Goal: Task Accomplishment & Management: Complete application form

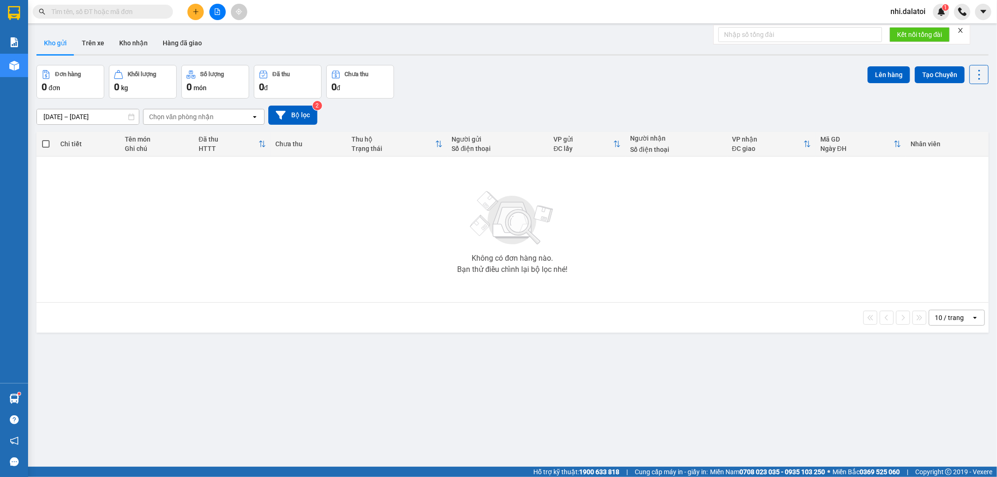
click at [920, 19] on div "nhi.dalatoi 1" at bounding box center [916, 12] width 66 height 16
click at [902, 5] on div "nhi.dalatoi 1" at bounding box center [916, 12] width 66 height 16
click at [896, 10] on span "nhi.dalatoi" at bounding box center [908, 12] width 50 height 12
click at [941, 17] on div "1" at bounding box center [941, 12] width 16 height 16
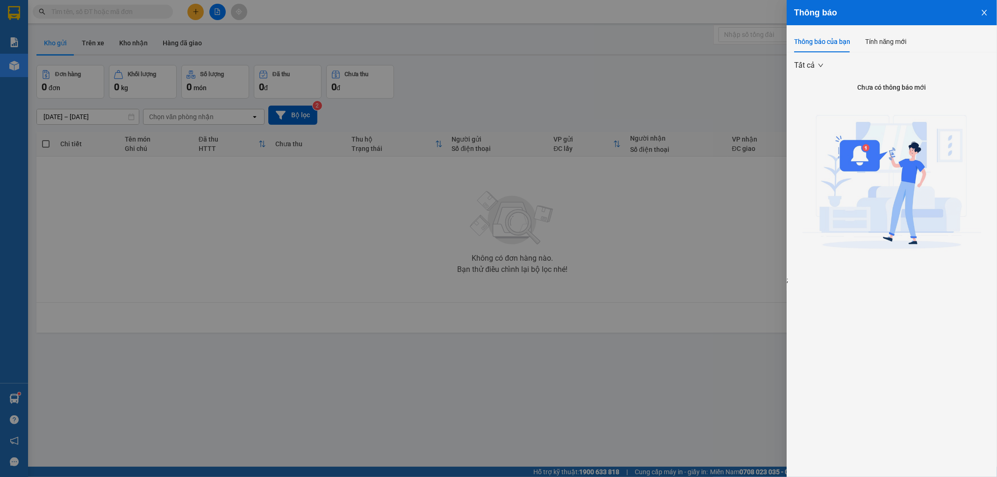
click at [747, 64] on div at bounding box center [498, 238] width 997 height 477
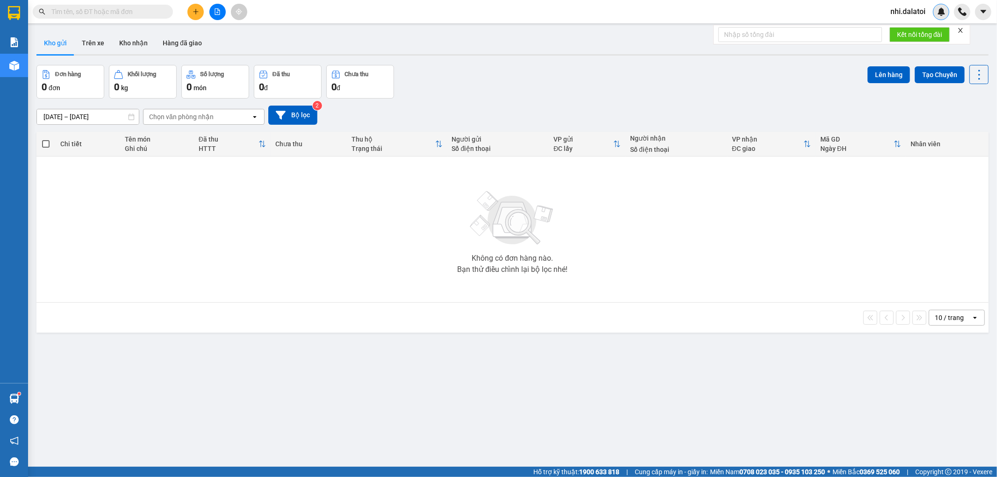
click at [942, 13] on img at bounding box center [941, 11] width 8 height 8
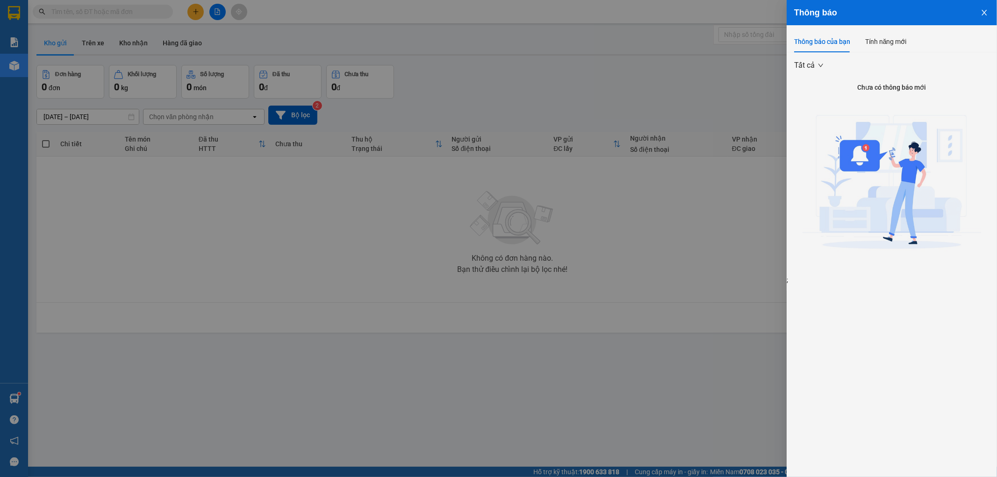
click at [731, 166] on div at bounding box center [498, 238] width 997 height 477
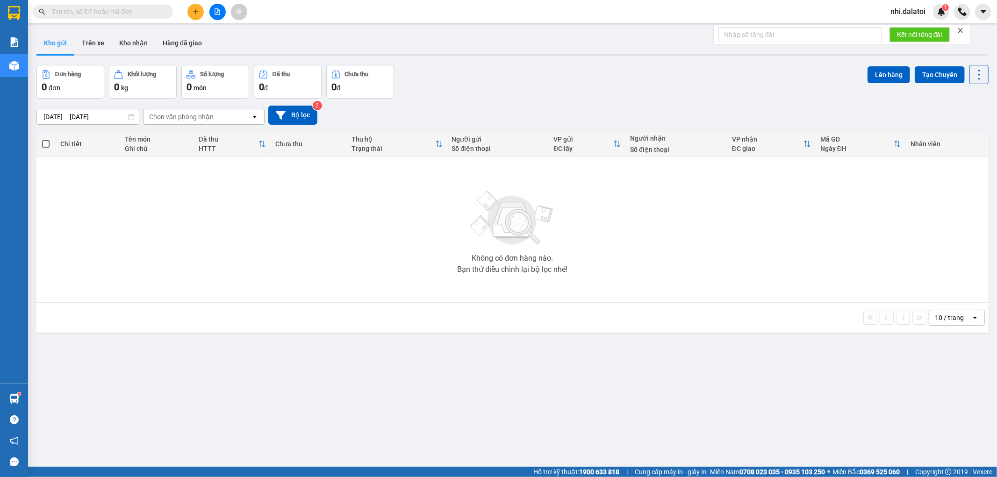
click at [904, 13] on span "nhi.dalatoi" at bounding box center [908, 12] width 50 height 12
click at [908, 29] on span "Đăng xuất" at bounding box center [916, 29] width 39 height 10
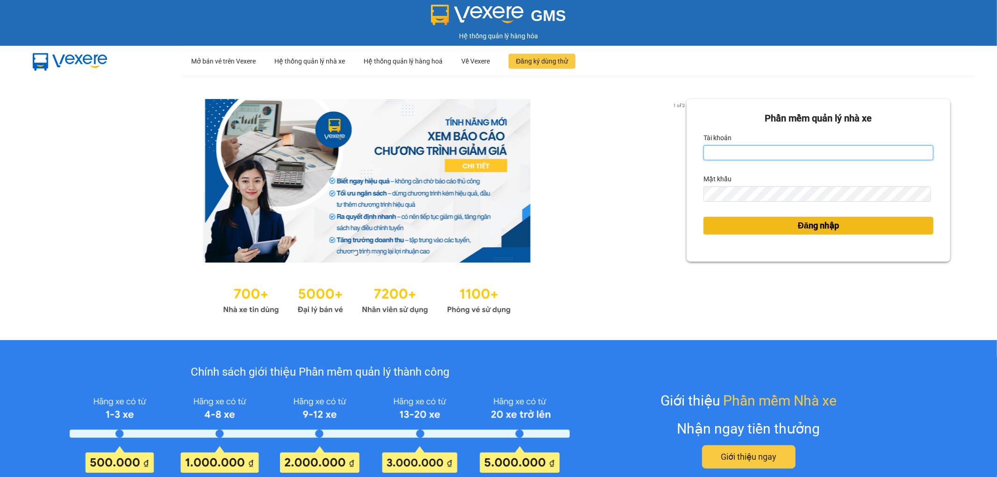
type input "nhi.dalatoi"
click at [773, 221] on button "Đăng nhập" at bounding box center [818, 226] width 230 height 18
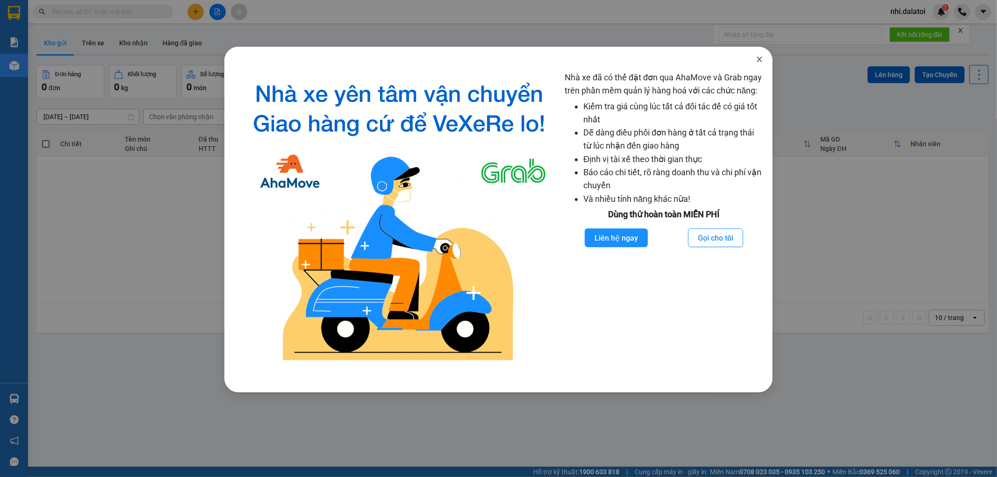
click at [762, 57] on icon "close" at bounding box center [759, 59] width 7 height 7
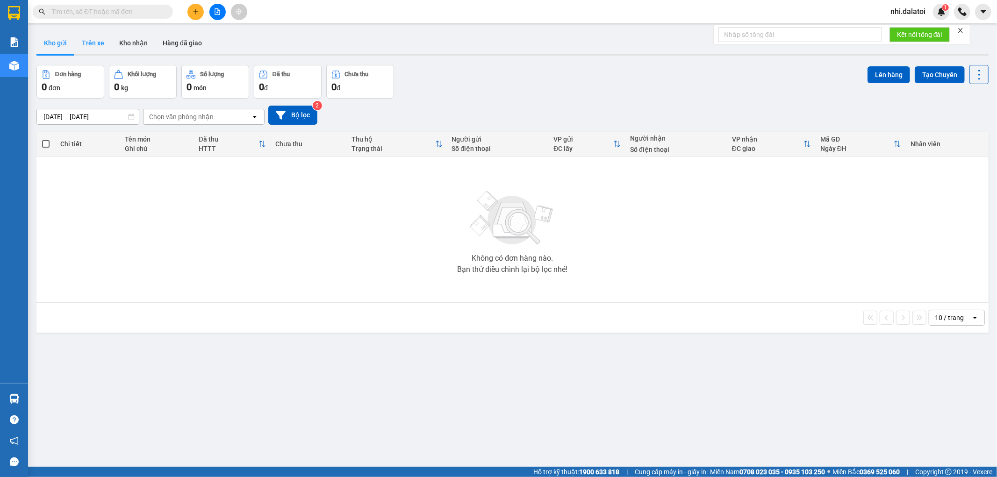
click at [93, 36] on button "Trên xe" at bounding box center [92, 43] width 37 height 22
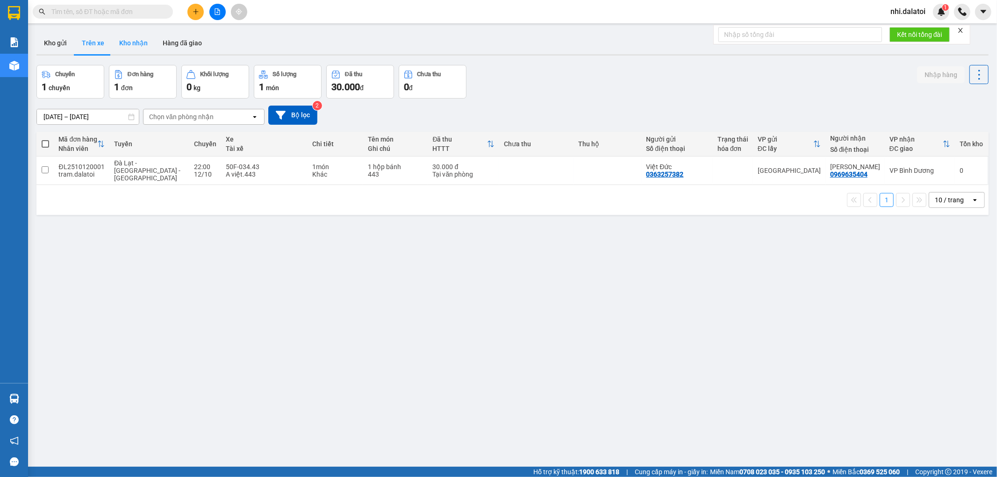
click at [148, 43] on button "Kho nhận" at bounding box center [133, 43] width 43 height 22
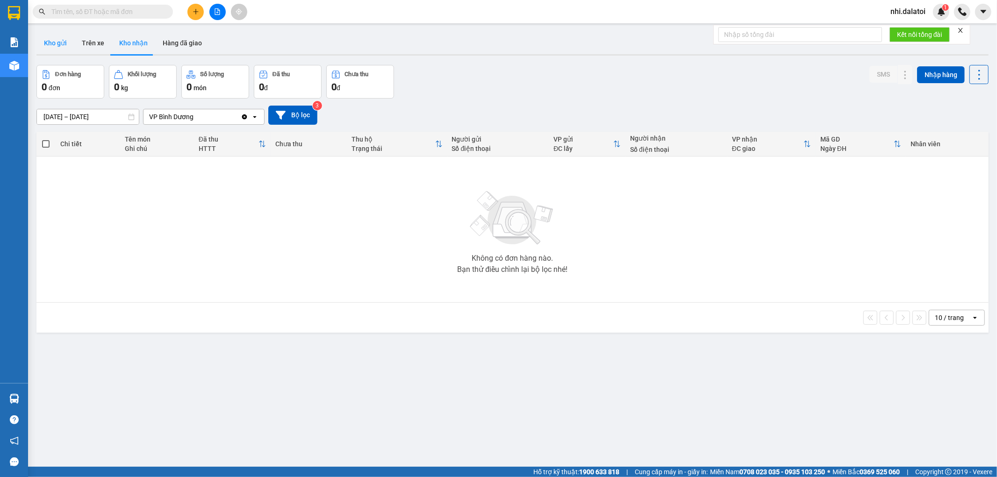
click at [61, 42] on button "Kho gửi" at bounding box center [55, 43] width 38 height 22
click at [194, 16] on button at bounding box center [195, 12] width 16 height 16
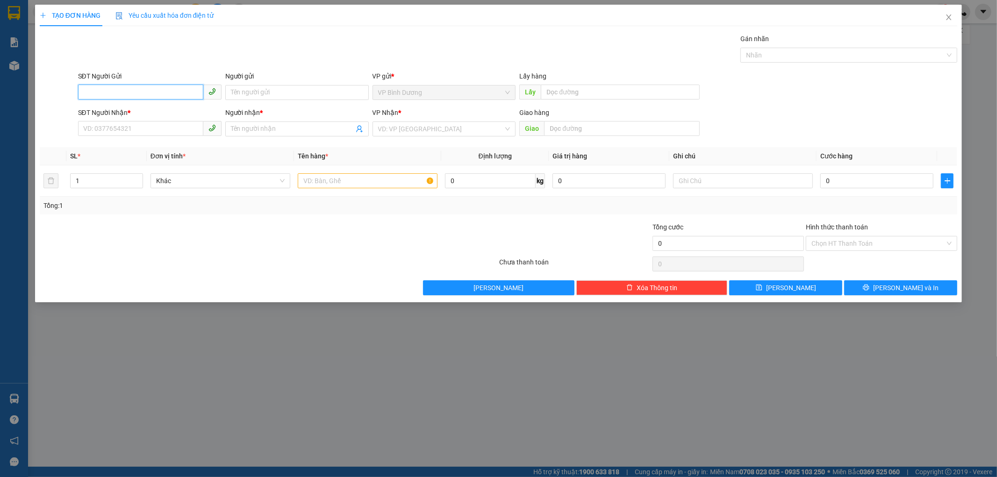
click at [137, 95] on input "SĐT Người Gửi" at bounding box center [140, 92] width 125 height 15
click at [153, 129] on input "SĐT Người Nhận *" at bounding box center [140, 128] width 125 height 15
paste input "0965477929"
type input "0965477929"
click at [288, 136] on span at bounding box center [296, 128] width 143 height 15
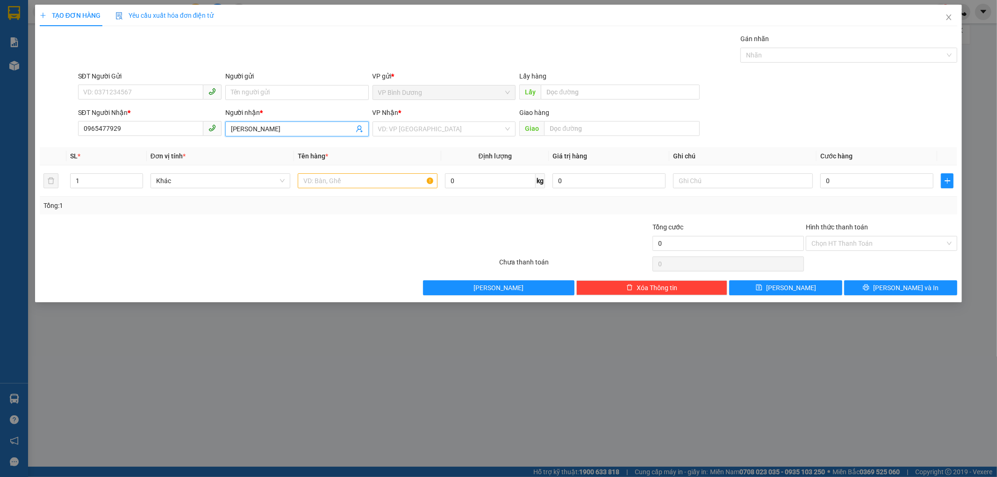
type input "[PERSON_NAME]"
click at [419, 121] on div "VP Nhận *" at bounding box center [443, 114] width 143 height 14
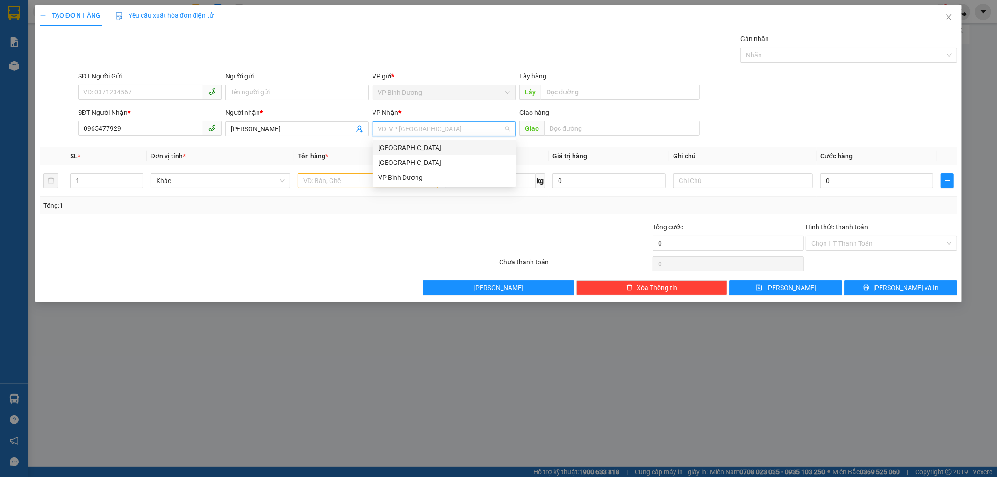
click at [417, 130] on input "search" at bounding box center [441, 129] width 126 height 14
drag, startPoint x: 422, startPoint y: 164, endPoint x: 424, endPoint y: 178, distance: 13.3
click at [424, 178] on div "Đà Lạt Nha Trang VP [GEOGRAPHIC_DATA]" at bounding box center [443, 162] width 143 height 45
click at [424, 178] on div "VP Bình Dương" at bounding box center [444, 177] width 132 height 10
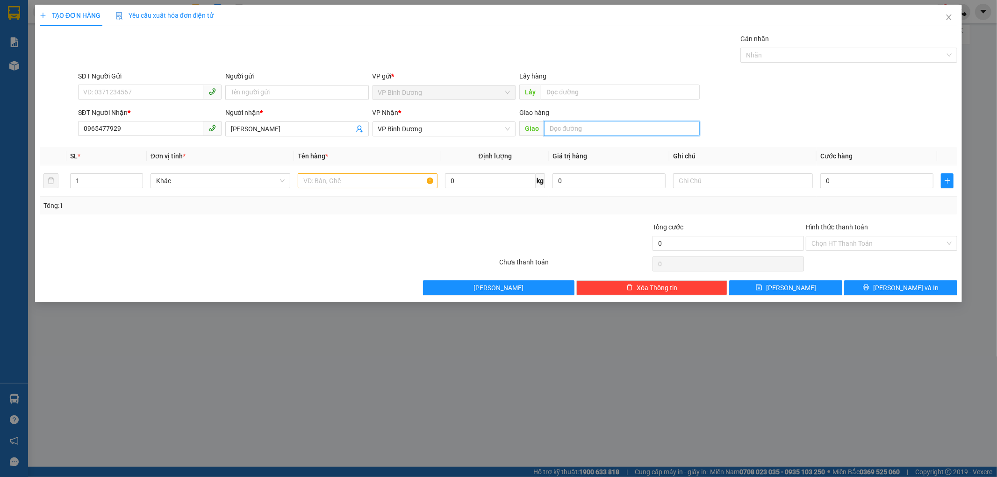
click at [588, 131] on input "text" at bounding box center [622, 128] width 156 height 15
click at [320, 192] on td at bounding box center [367, 180] width 147 height 31
click at [342, 175] on input "text" at bounding box center [368, 180] width 140 height 15
type input "x"
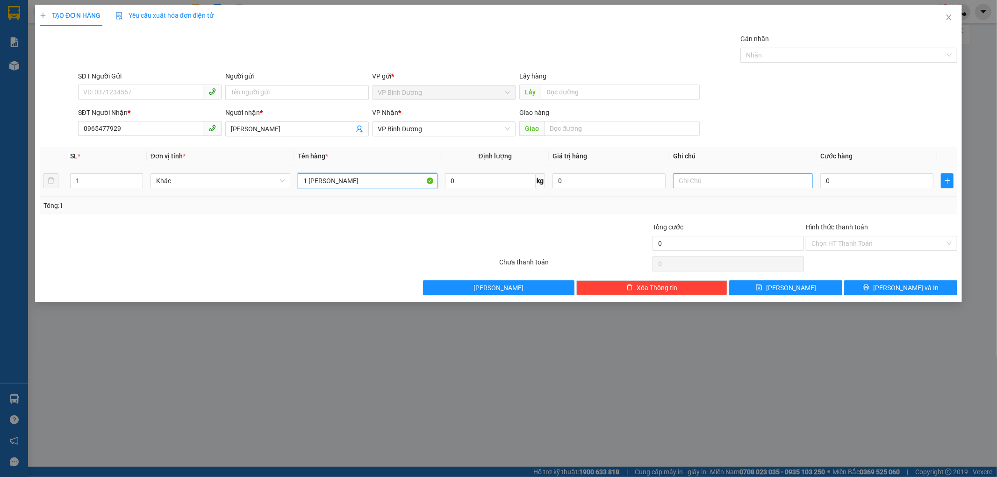
type input "1 [PERSON_NAME]"
click at [739, 178] on input "text" at bounding box center [743, 180] width 140 height 15
type input "xe 443"
click at [857, 174] on input "0" at bounding box center [876, 180] width 113 height 15
type input "7"
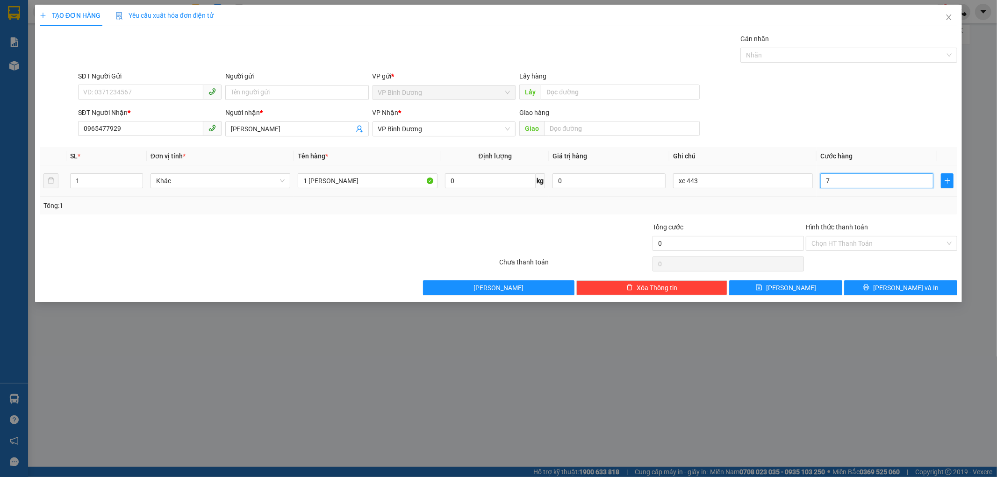
type input "7"
type input "70"
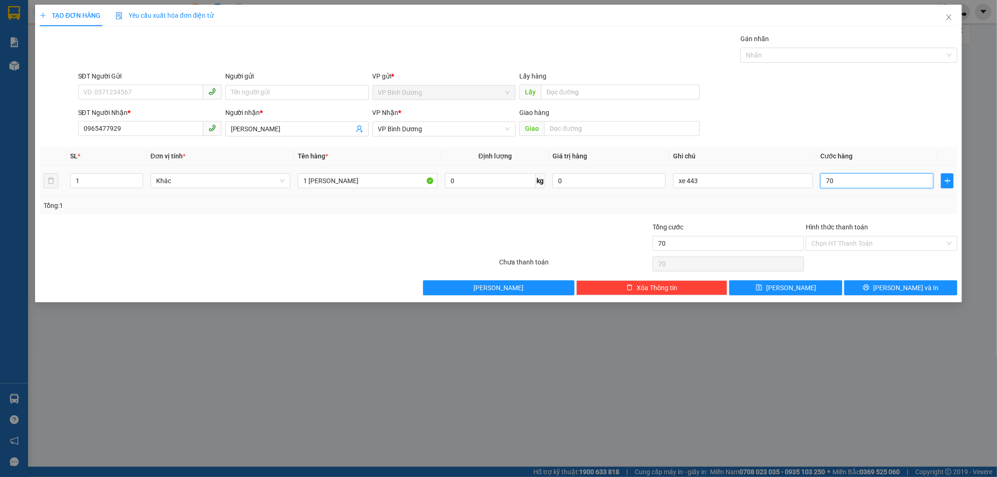
type input "700"
type input "7.000"
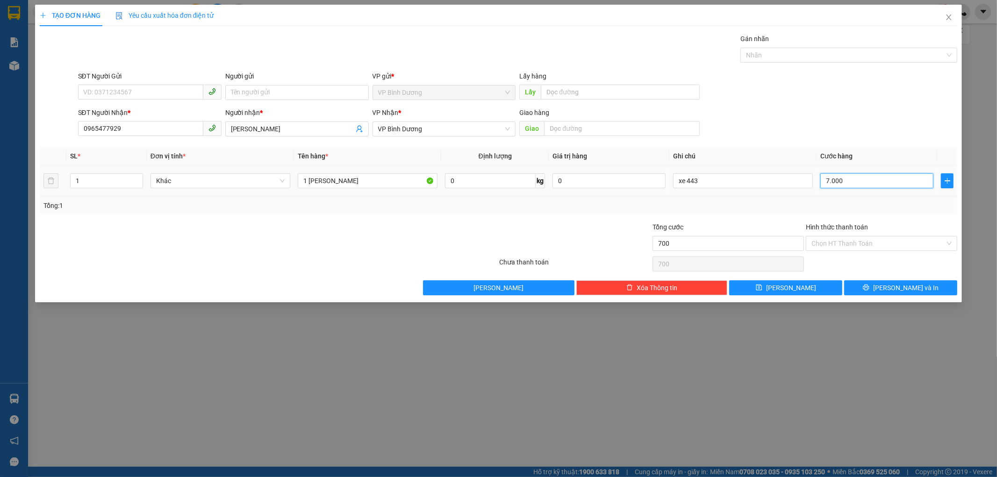
type input "7.000"
type input "70.000"
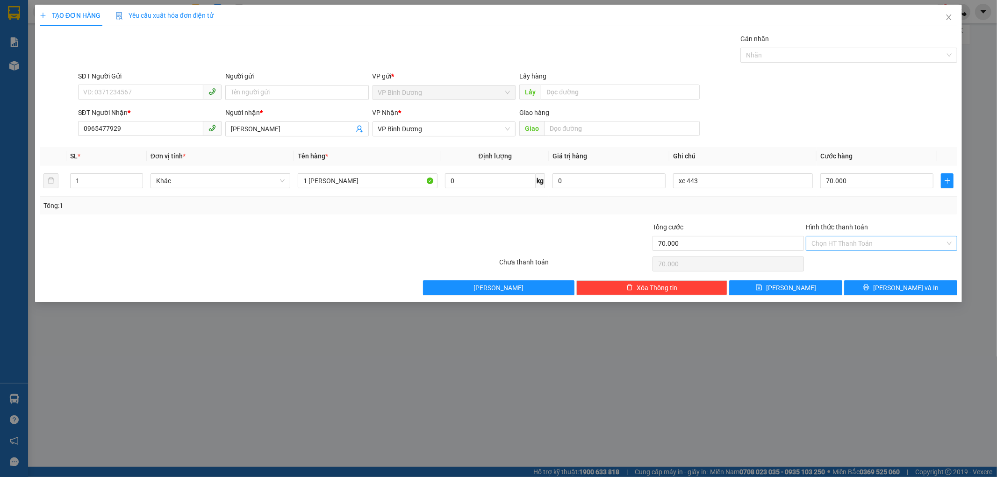
click at [864, 246] on input "Hình thức thanh toán" at bounding box center [878, 243] width 134 height 14
click at [857, 263] on div "Tại văn phòng" at bounding box center [882, 262] width 140 height 10
type input "0"
click at [823, 291] on button "[PERSON_NAME]" at bounding box center [785, 287] width 113 height 15
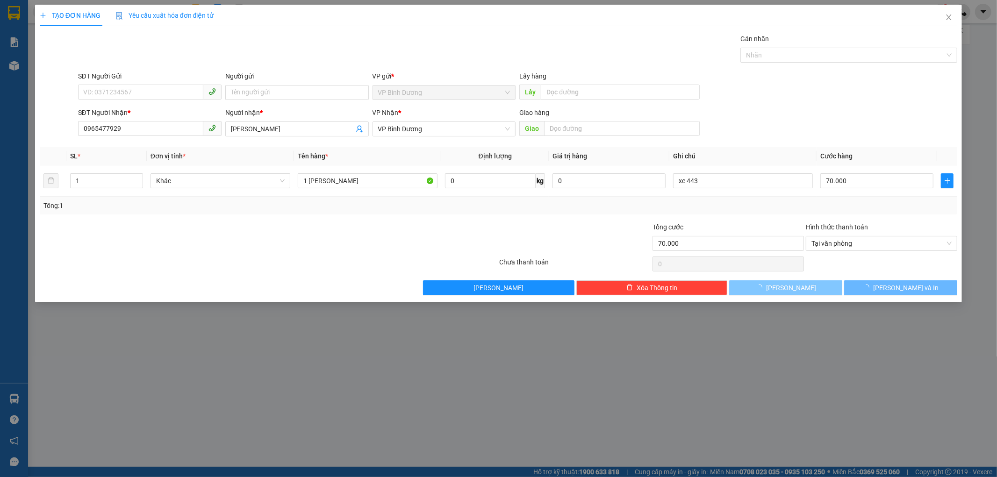
type input "0"
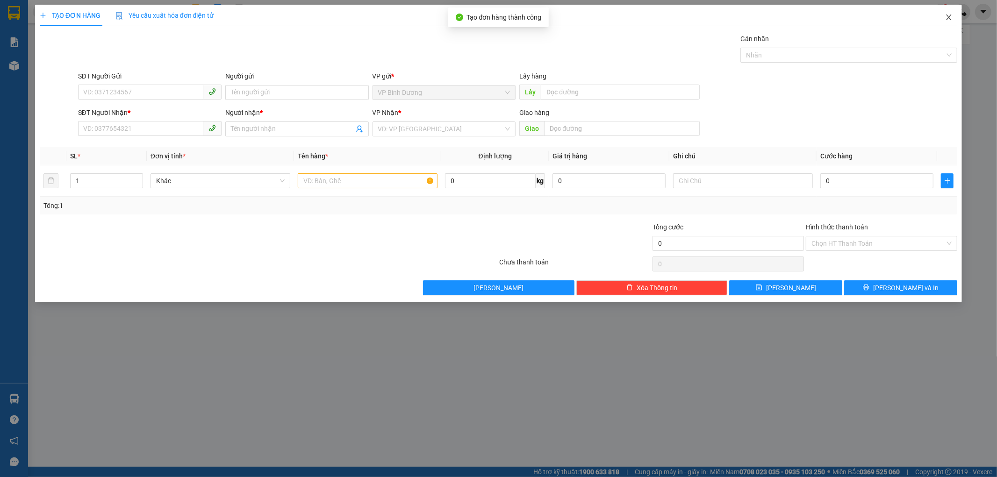
click at [943, 16] on span "Close" at bounding box center [949, 18] width 26 height 26
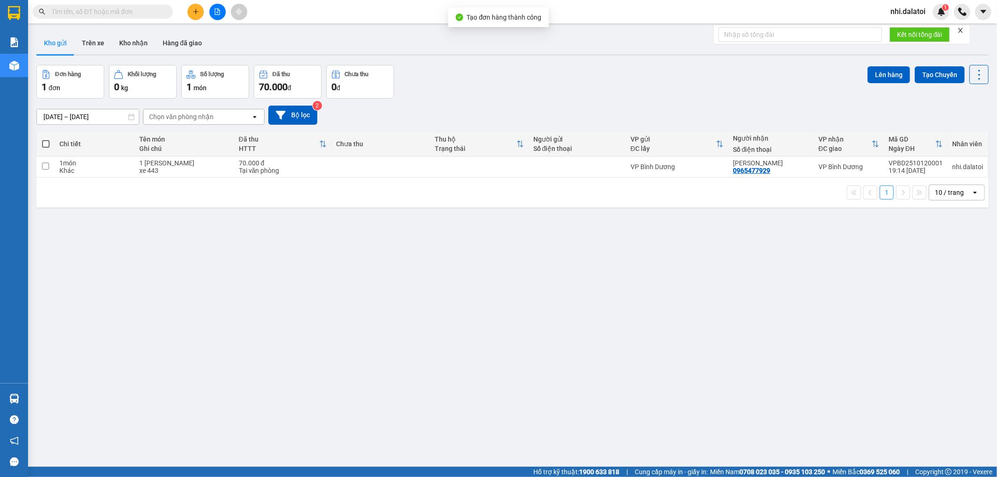
click at [276, 170] on div "Tại văn phòng" at bounding box center [283, 170] width 88 height 7
checkbox input "true"
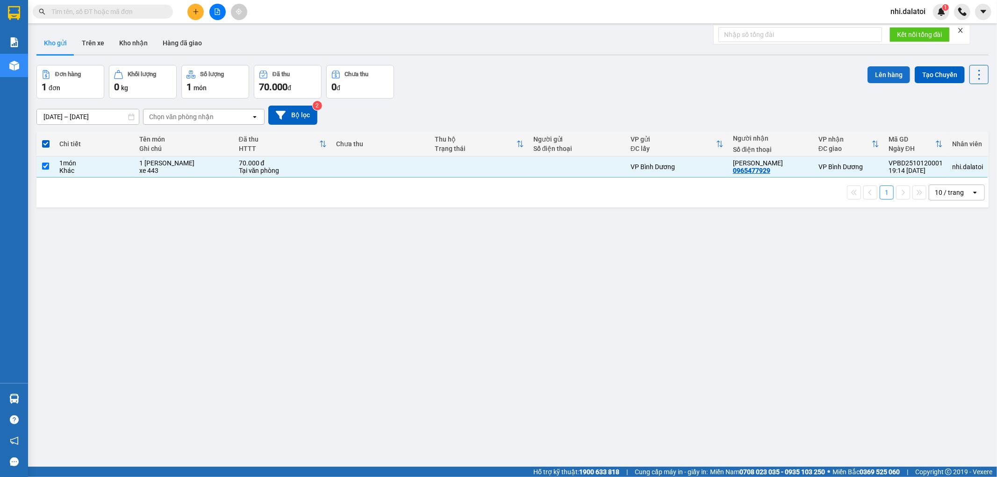
click at [886, 79] on button "Lên hàng" at bounding box center [888, 74] width 43 height 17
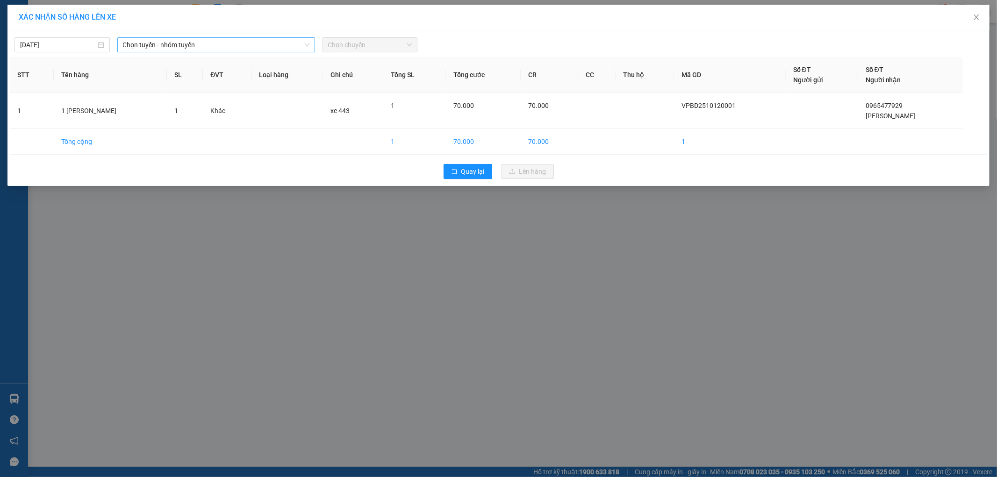
click at [179, 41] on span "Chọn tuyến - nhóm tuyến" at bounding box center [216, 45] width 186 height 14
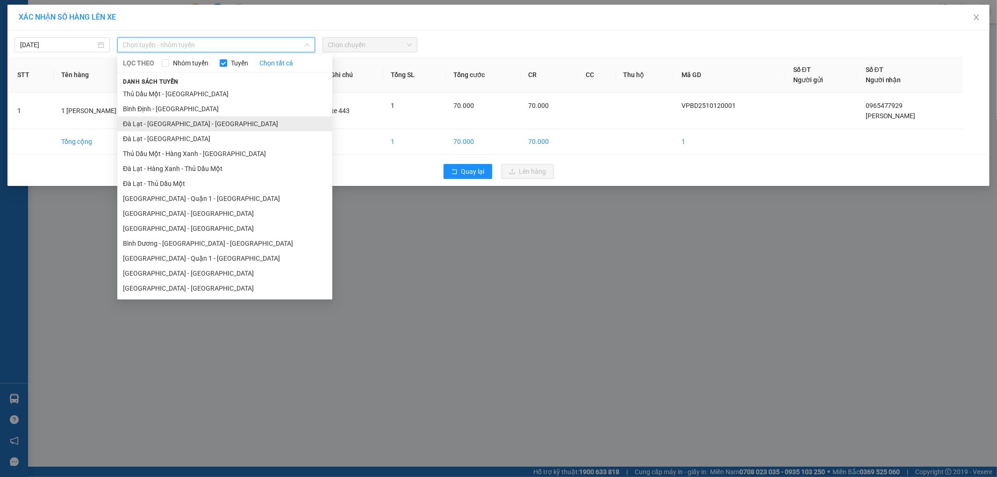
drag, startPoint x: 199, startPoint y: 132, endPoint x: 209, endPoint y: 128, distance: 11.7
click at [209, 128] on ul "[GEOGRAPHIC_DATA] - [GEOGRAPHIC_DATA] [GEOGRAPHIC_DATA] - [GEOGRAPHIC_DATA] [GE…" at bounding box center [224, 190] width 215 height 209
drag, startPoint x: 211, startPoint y: 127, endPoint x: 219, endPoint y: 124, distance: 8.0
click at [212, 127] on li "Đà Lạt - [GEOGRAPHIC_DATA] - [GEOGRAPHIC_DATA]" at bounding box center [224, 123] width 215 height 15
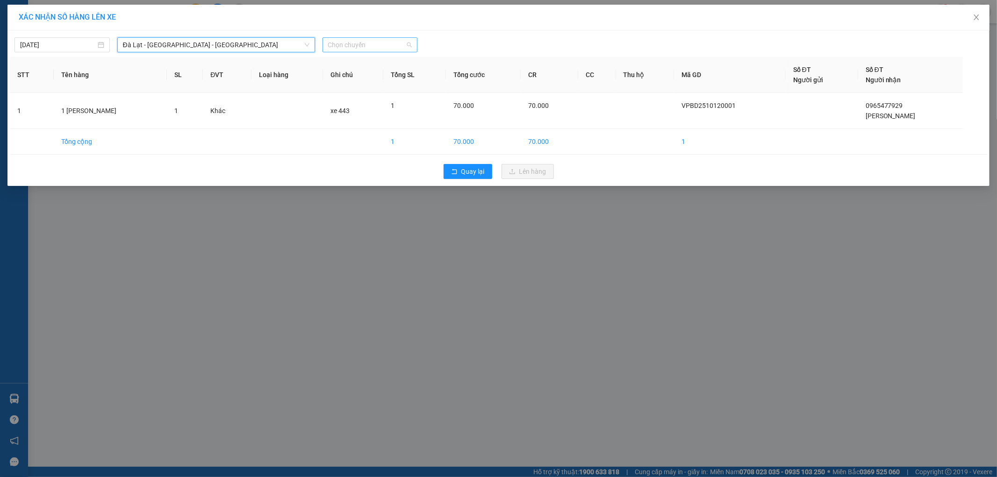
click at [367, 48] on span "Chọn chuyến" at bounding box center [370, 45] width 84 height 14
click at [369, 97] on div "22:00 - 50F-034.43" at bounding box center [364, 93] width 73 height 10
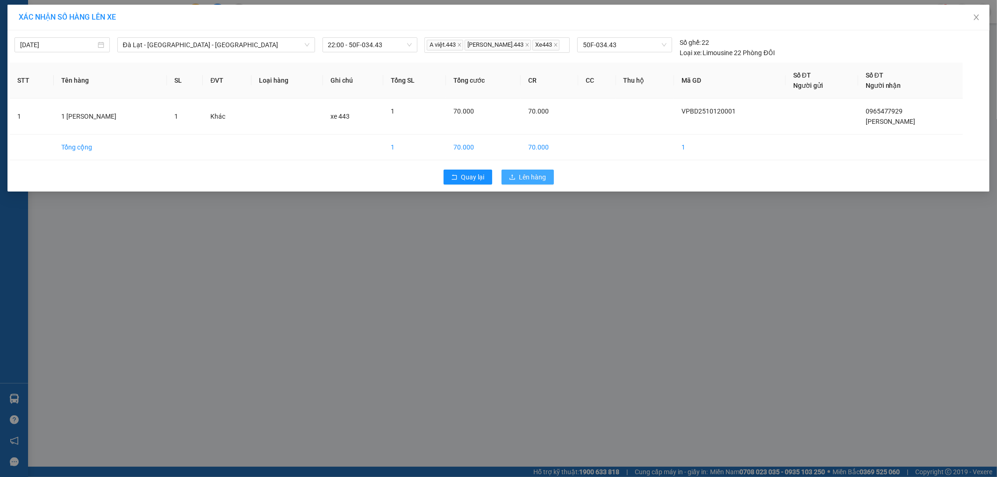
click at [522, 182] on span "Lên hàng" at bounding box center [532, 177] width 27 height 10
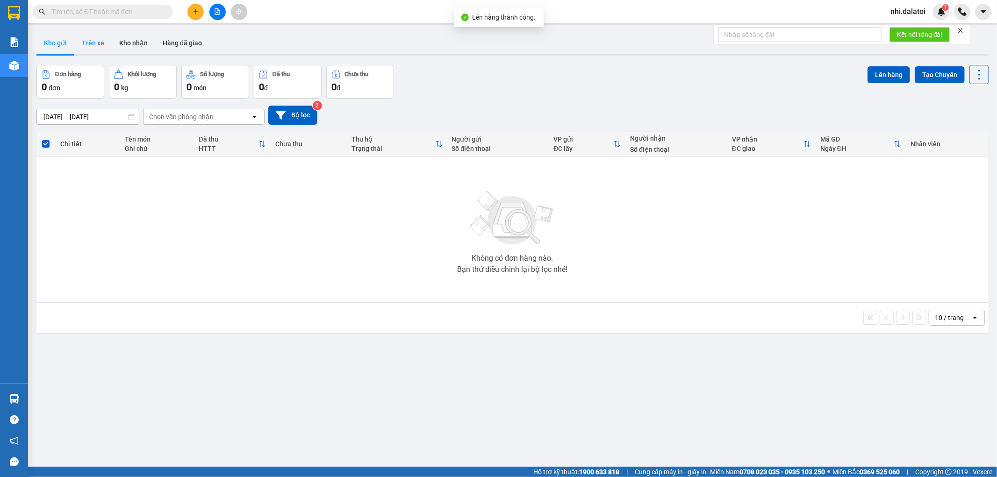
click at [100, 48] on button "Trên xe" at bounding box center [92, 43] width 37 height 22
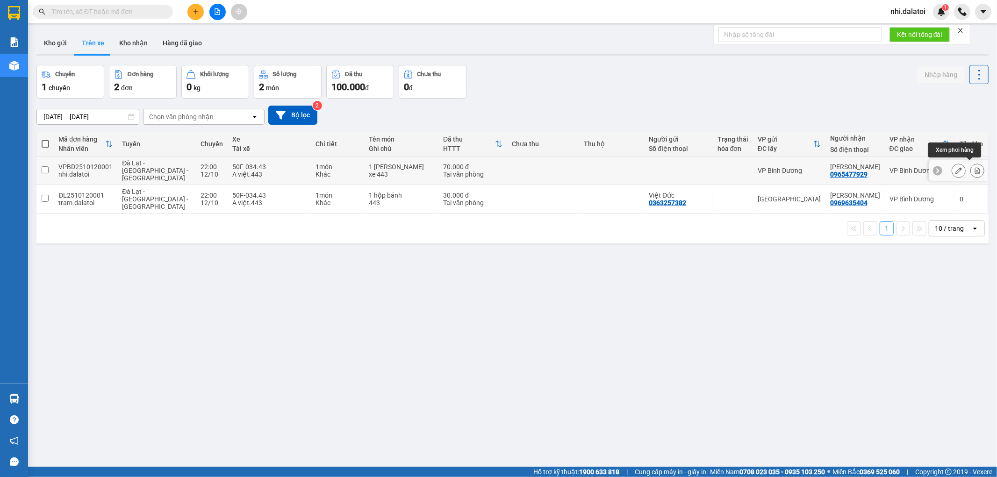
click at [955, 168] on icon at bounding box center [958, 170] width 7 height 7
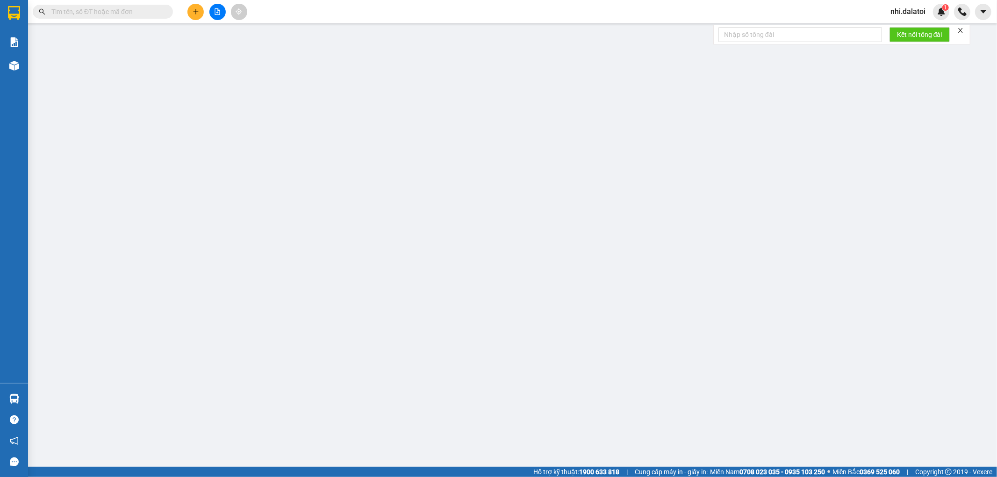
type input "0965477929"
type input "[PERSON_NAME]"
type input "70.000"
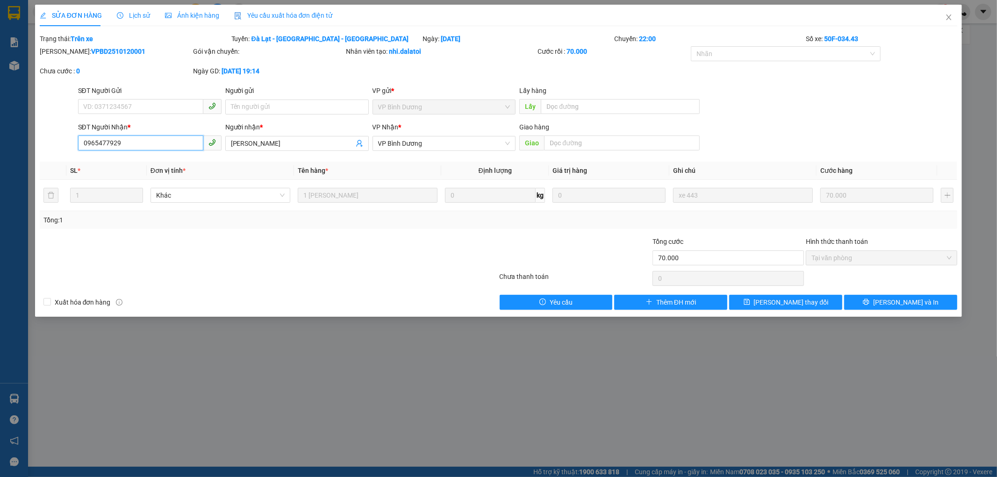
drag, startPoint x: 150, startPoint y: 143, endPoint x: 6, endPoint y: 114, distance: 147.2
click at [6, 114] on div "SỬA ĐƠN HÀNG Lịch sử Ảnh kiện hàng Yêu cầu xuất hóa đơn điện tử Total Paid Fee …" at bounding box center [498, 238] width 997 height 477
drag, startPoint x: 300, startPoint y: 146, endPoint x: 22, endPoint y: 71, distance: 287.1
click at [47, 87] on form "SĐT Người Gửi VD: 0371234567 Người gửi Tên người gửi VP gửi * VP Bình Dương Lấy…" at bounding box center [499, 120] width 918 height 69
click at [953, 21] on span "Close" at bounding box center [949, 18] width 26 height 26
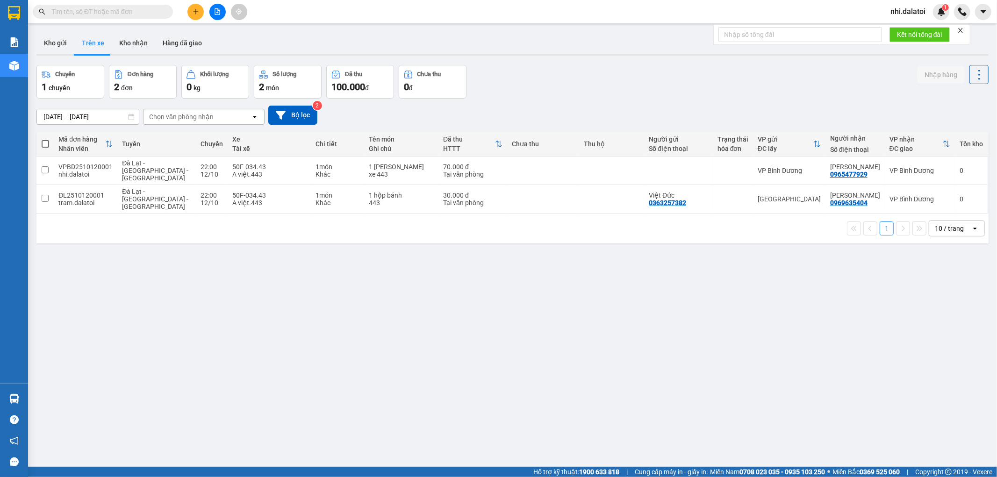
drag, startPoint x: 466, startPoint y: 348, endPoint x: 215, endPoint y: 245, distance: 271.2
click at [346, 315] on div "ver 1.8.146 Kho gửi Trên xe Kho nhận Hàng đã giao Chuyến 1 chuyến Đơn hàng 2 đơ…" at bounding box center [512, 266] width 959 height 477
